Goal: Find specific page/section: Find specific page/section

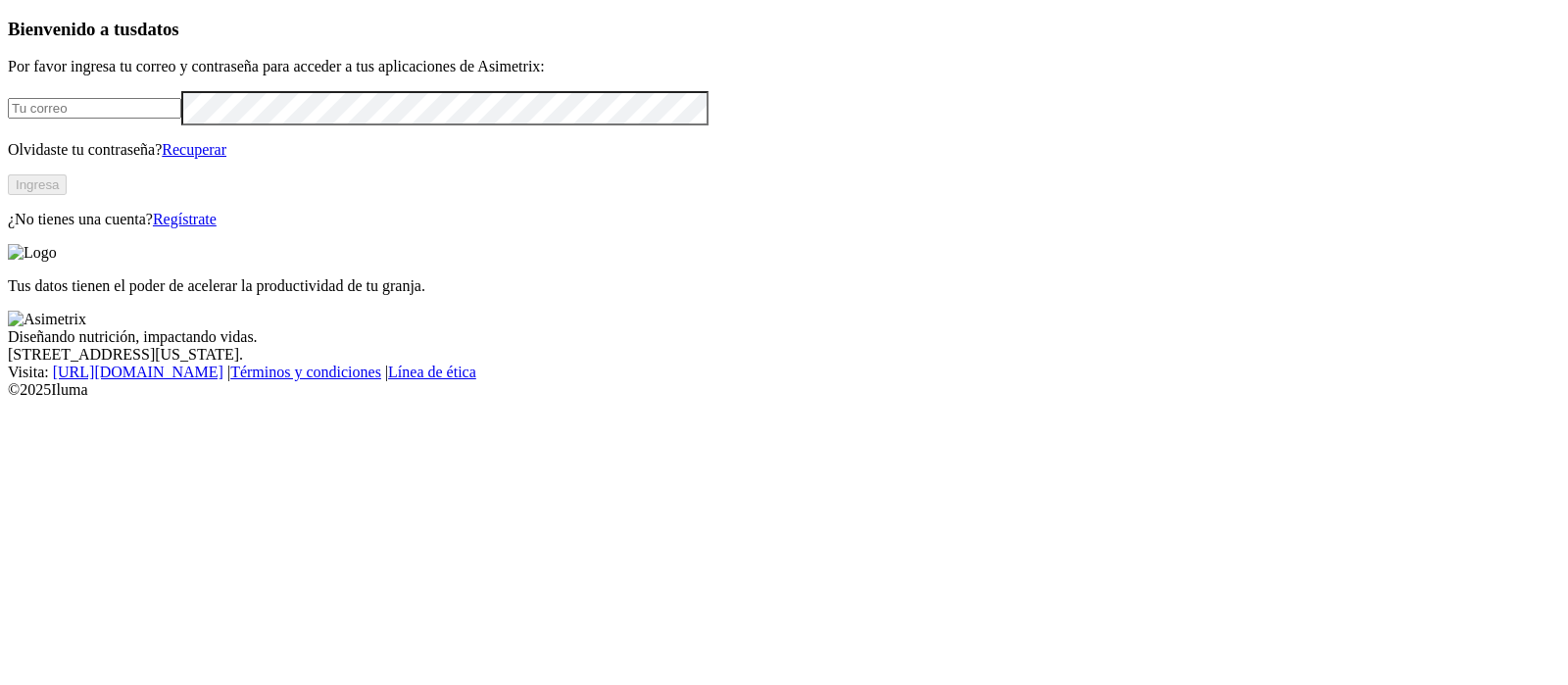
type input "[EMAIL_ADDRESS][PERSON_NAME][DOMAIN_NAME]"
click at [67, 195] on button "Ingresa" at bounding box center [37, 184] width 59 height 21
